Goal: Find specific page/section: Find specific page/section

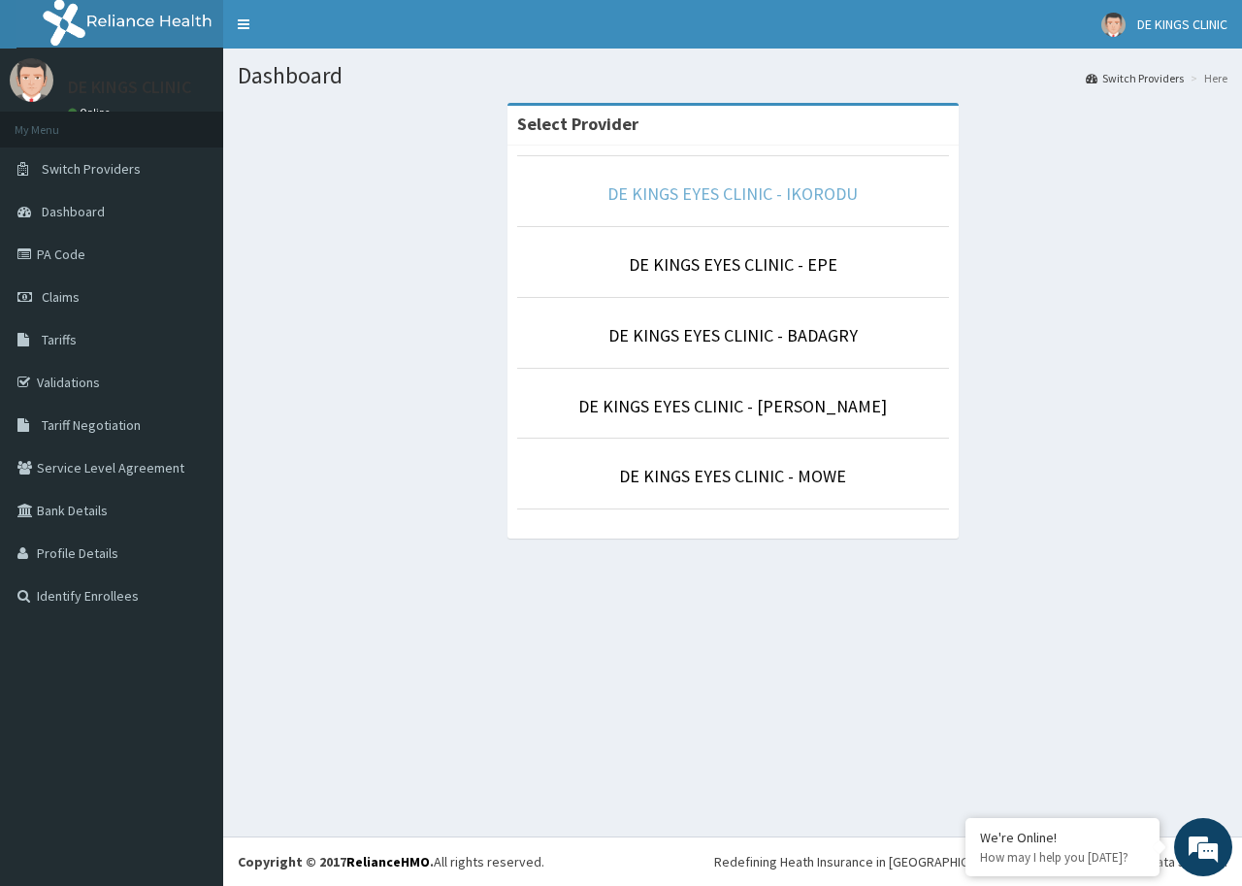
click at [816, 187] on link "DE KINGS EYES CLINIC - IKORODU" at bounding box center [732, 193] width 250 height 22
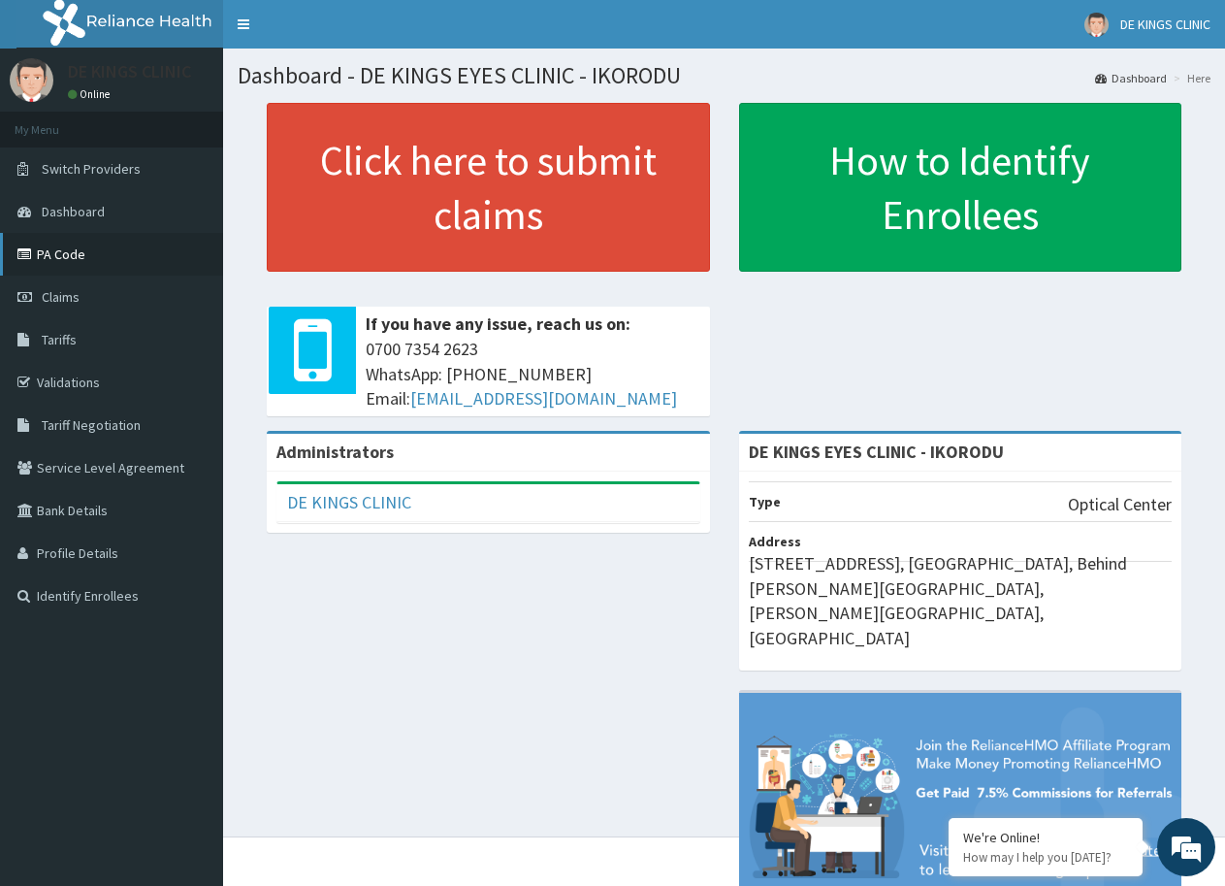
click at [60, 256] on link "PA Code" at bounding box center [111, 254] width 223 height 43
